Goal: Find contact information: Find contact information

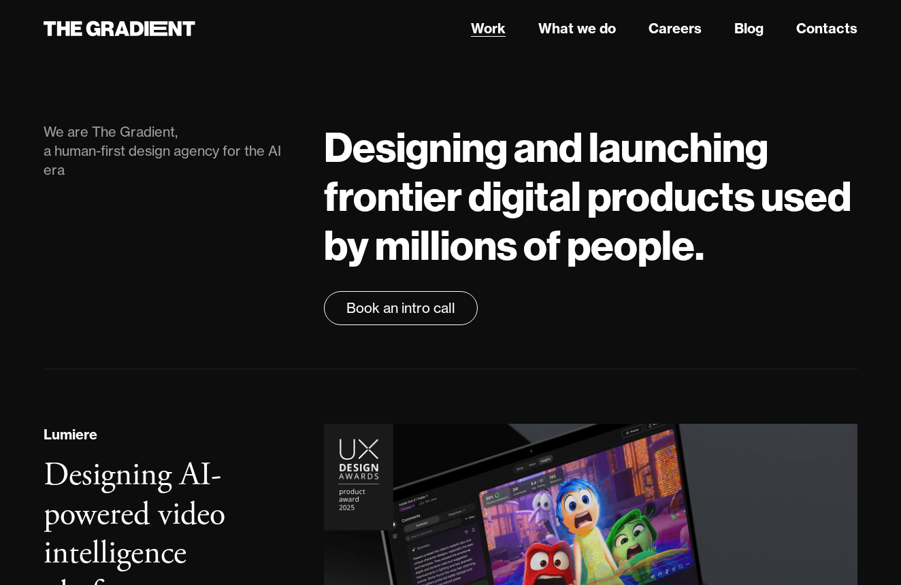
click at [499, 31] on link "Work" at bounding box center [488, 28] width 35 height 20
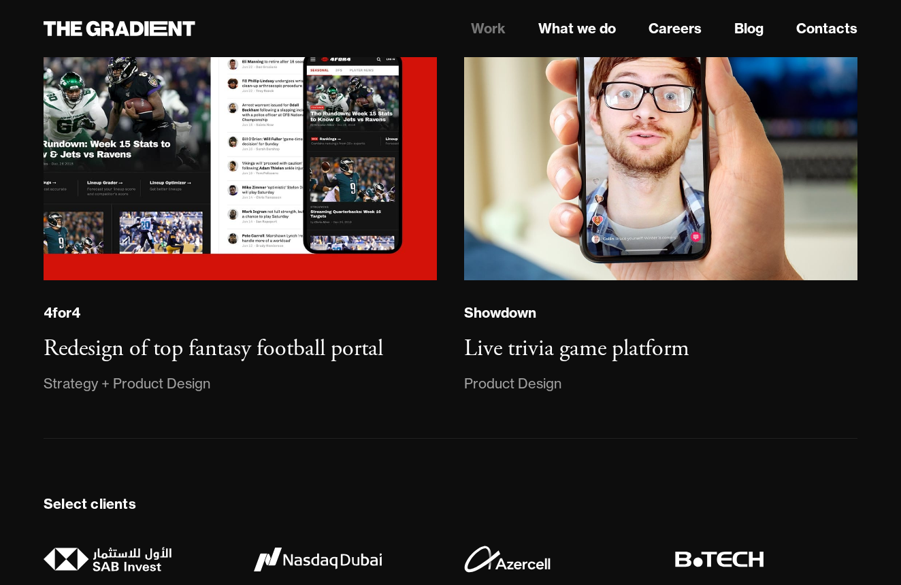
scroll to position [3086, 0]
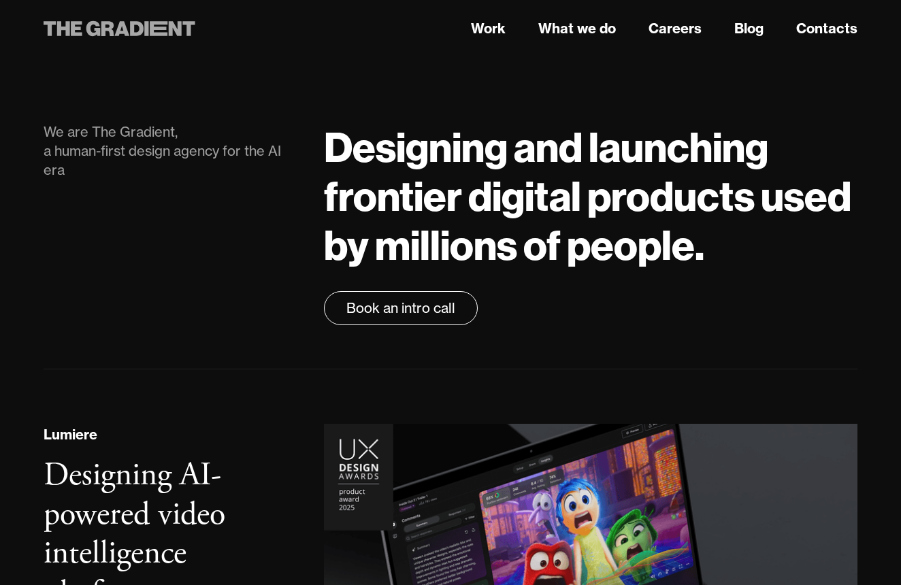
click at [169, 26] on icon at bounding box center [175, 28] width 13 height 15
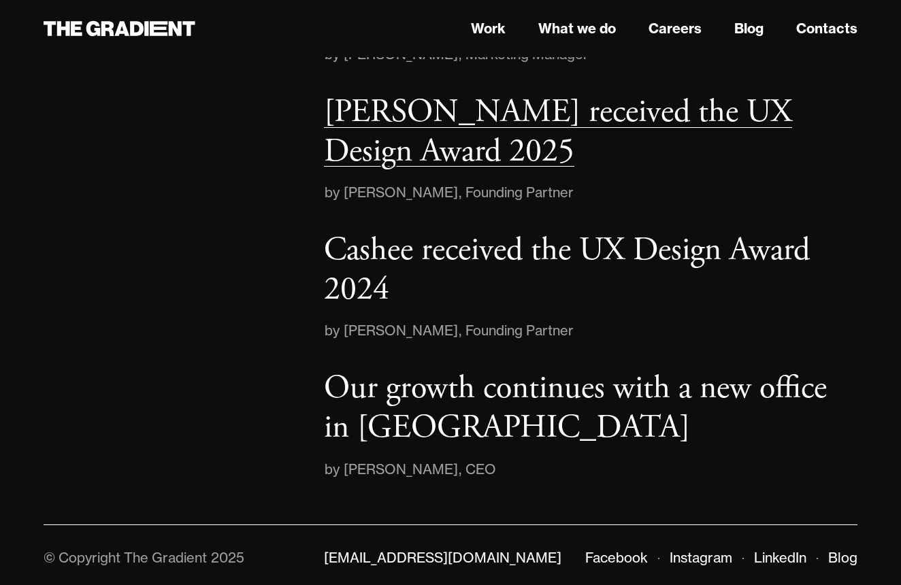
scroll to position [2009, 0]
click at [833, 35] on link "Contacts" at bounding box center [826, 28] width 61 height 20
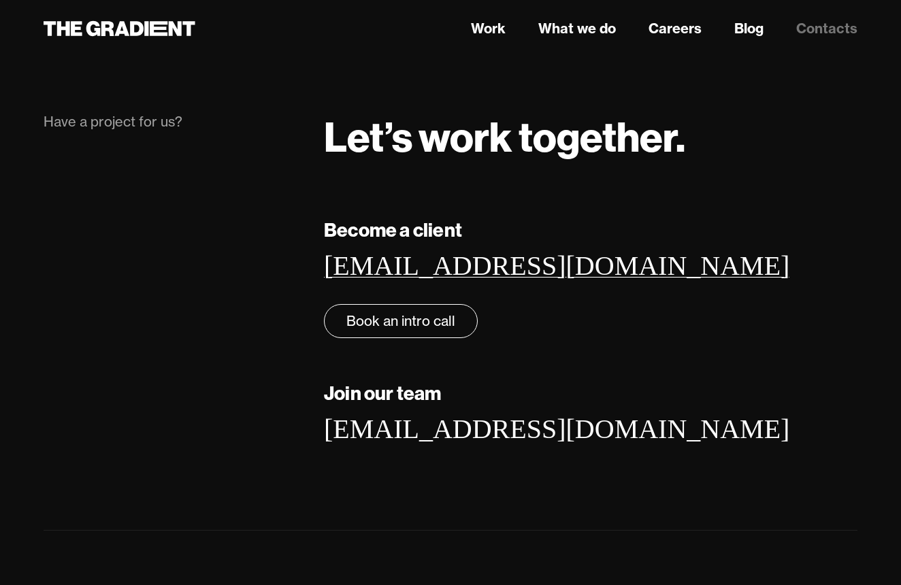
scroll to position [7, 0]
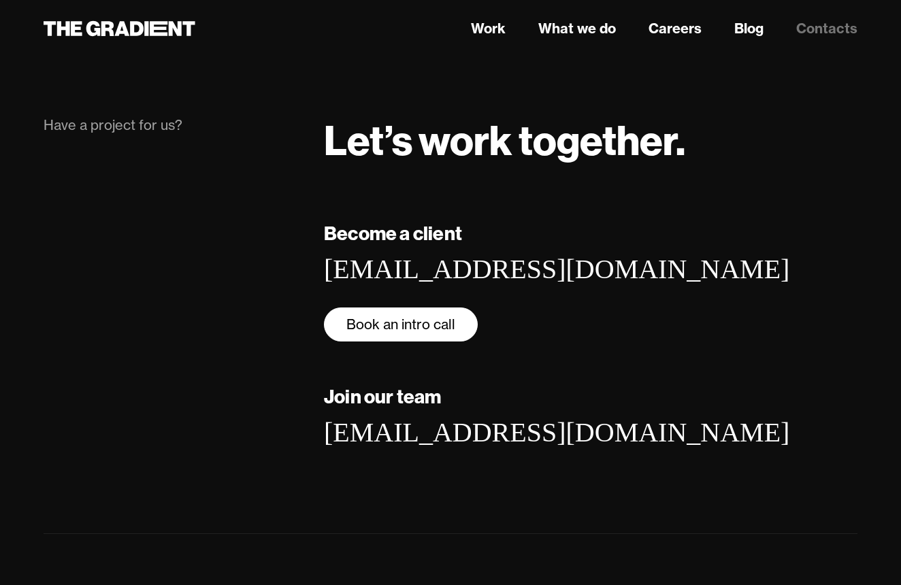
click at [418, 323] on link "Book an intro call" at bounding box center [401, 325] width 154 height 34
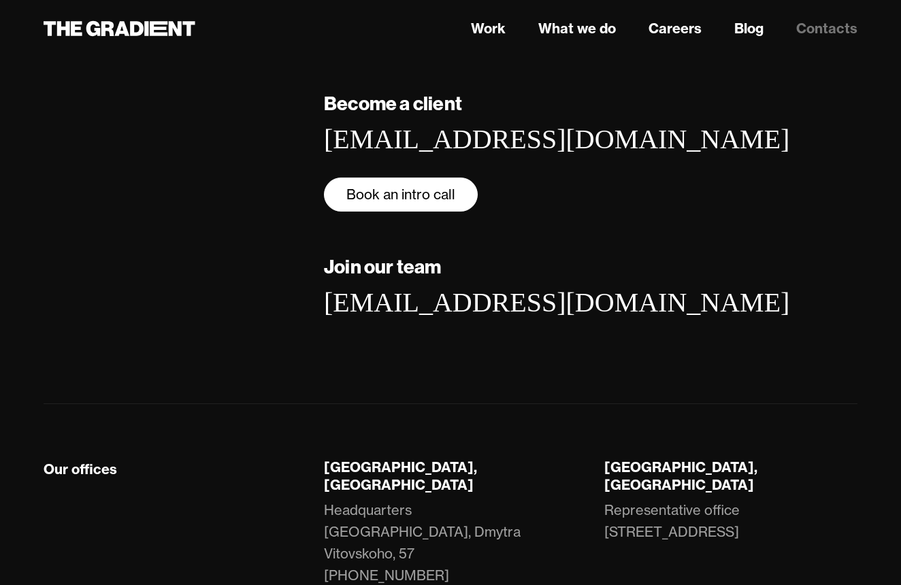
scroll to position [138, 0]
